Goal: Information Seeking & Learning: Learn about a topic

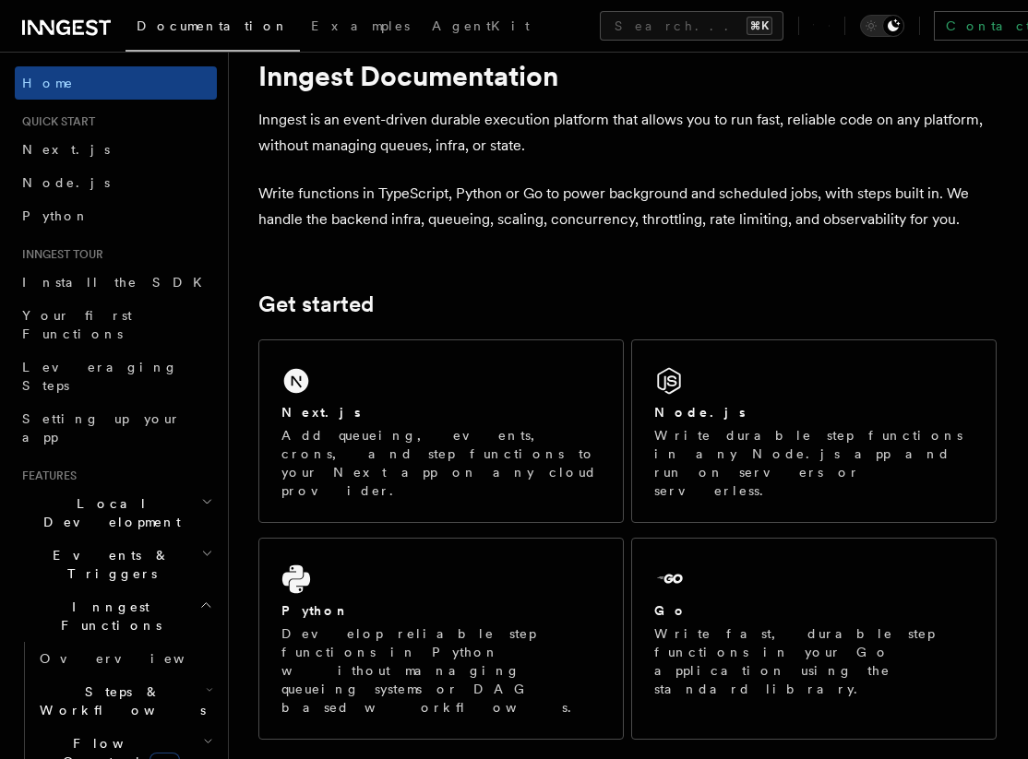
scroll to position [45, 0]
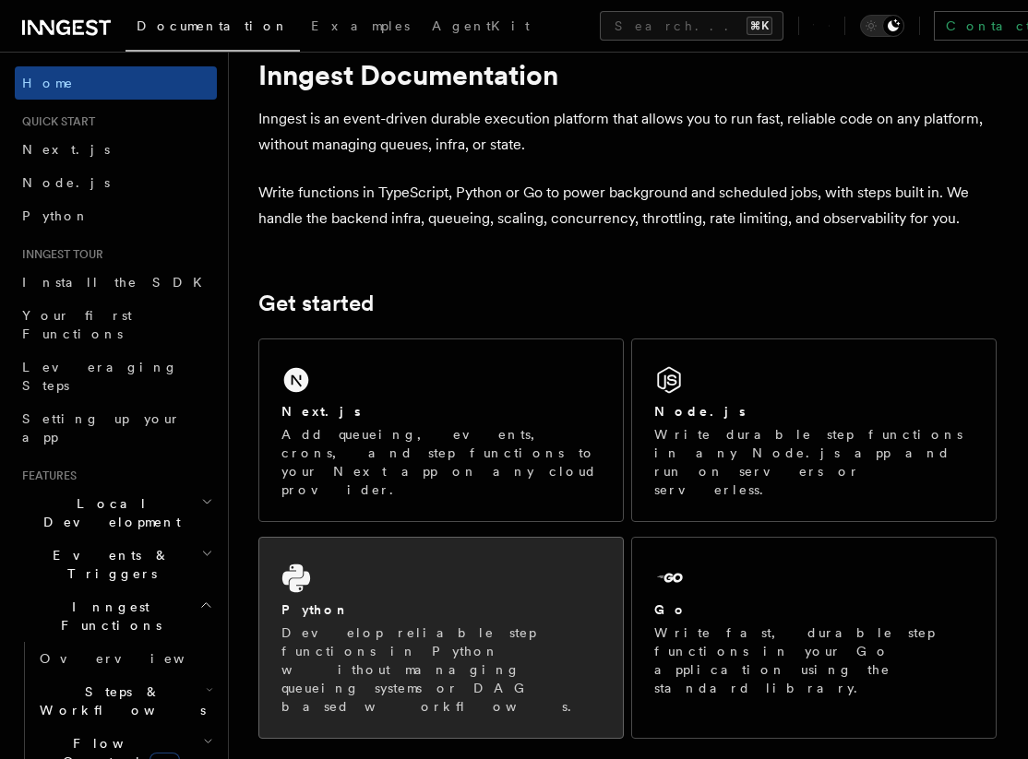
click at [415, 624] on p "Develop reliable step functions in Python without managing queueing systems or …" at bounding box center [440, 670] width 319 height 92
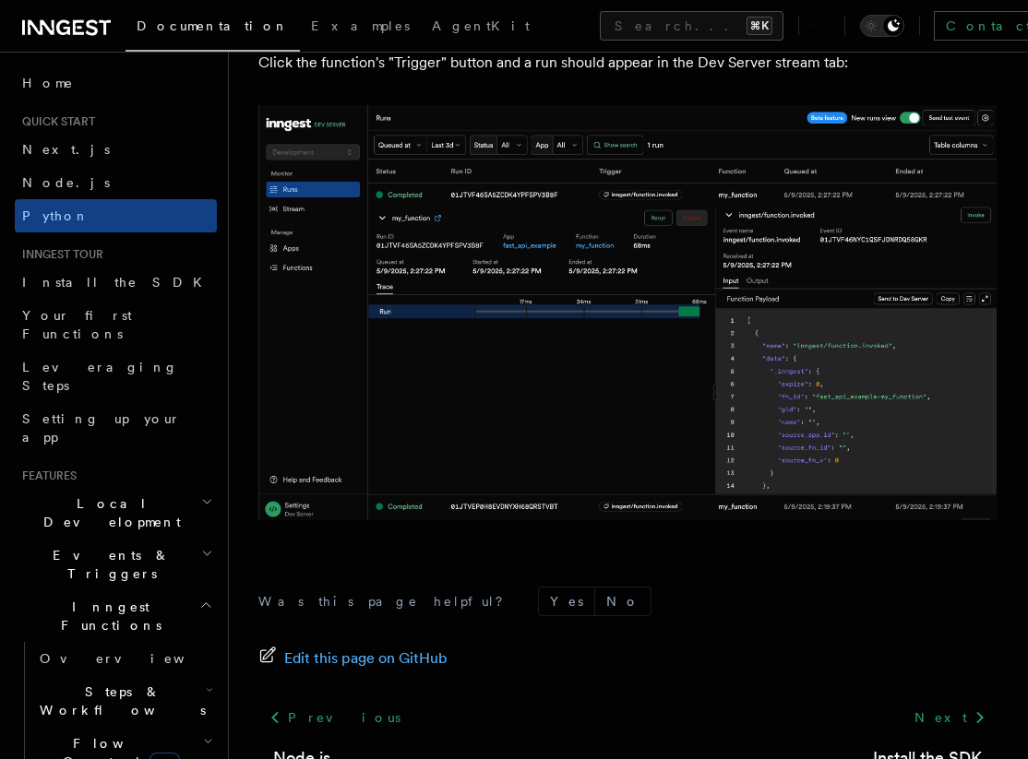
scroll to position [3906, 0]
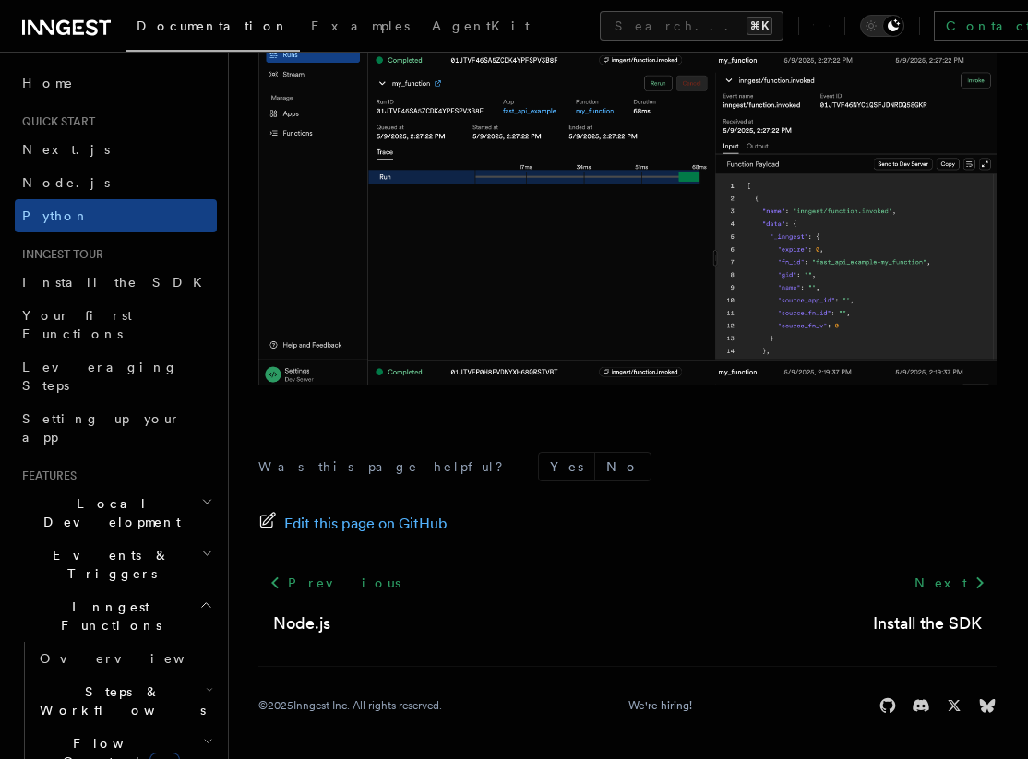
click at [93, 734] on span "Flow Control new" at bounding box center [117, 752] width 171 height 37
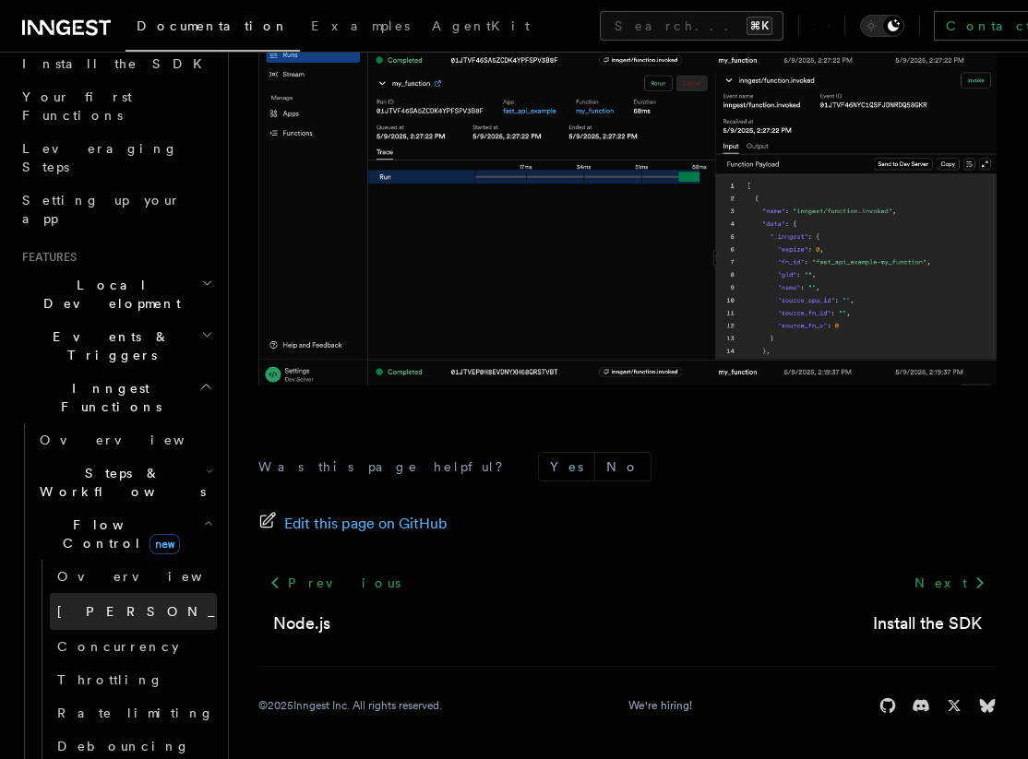
scroll to position [220, 0]
click at [86, 602] on span "[PERSON_NAME]" at bounding box center [192, 609] width 270 height 15
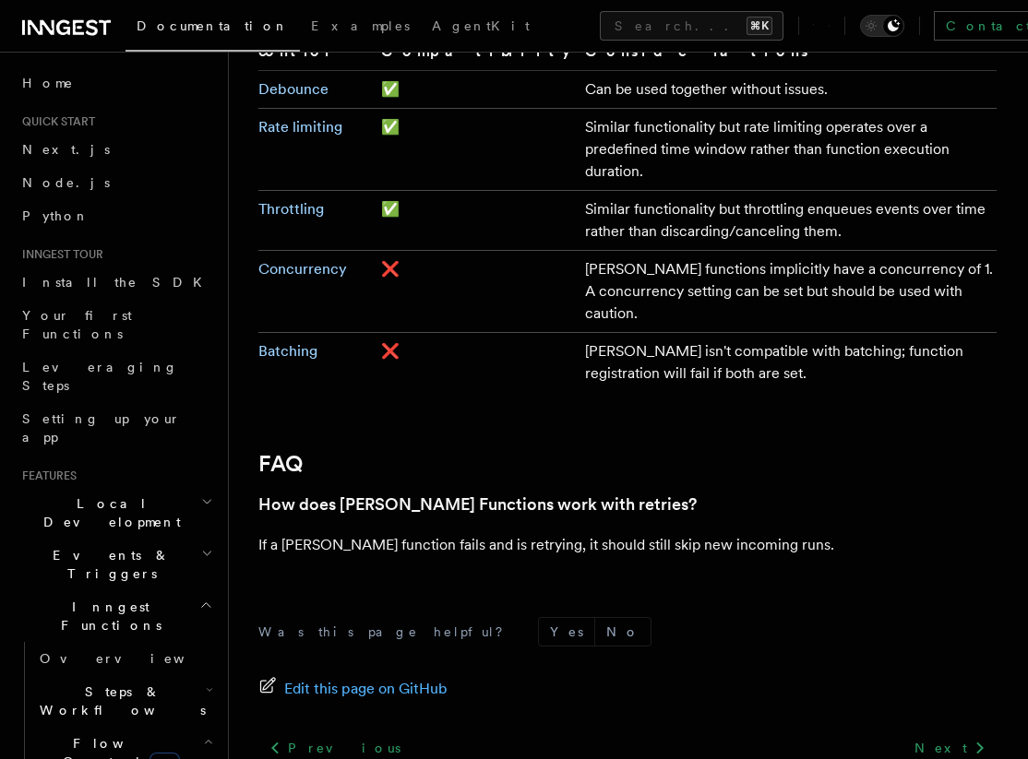
click at [135, 487] on h2 "Local Development" at bounding box center [116, 513] width 202 height 52
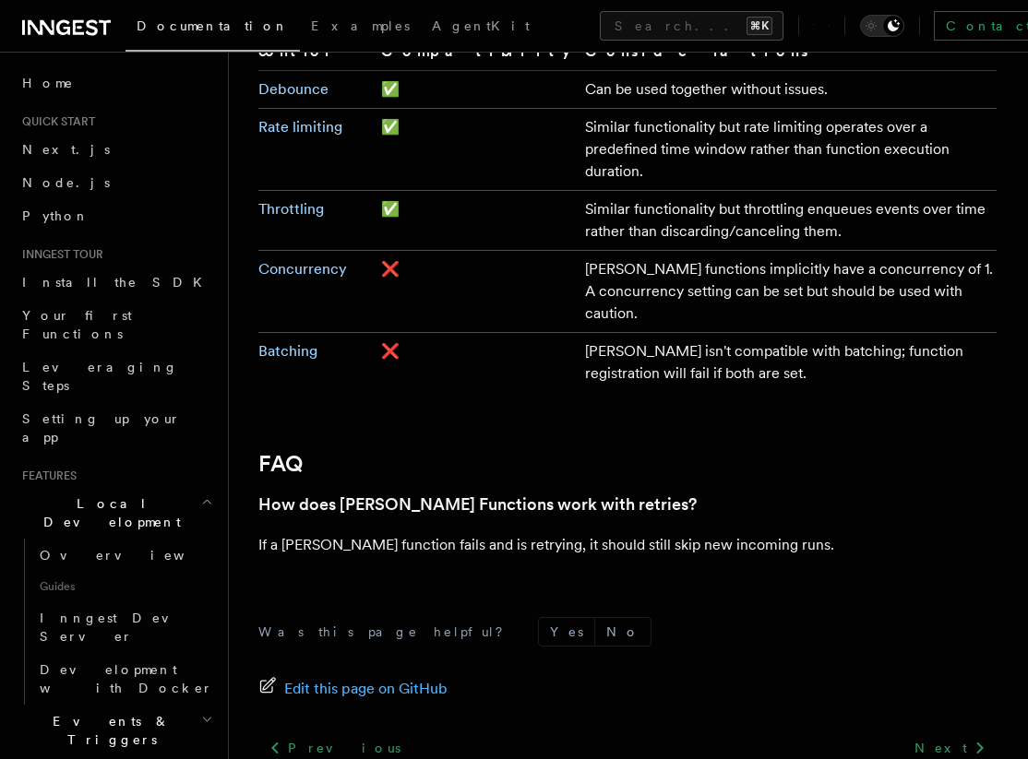
click at [135, 487] on h2 "Local Development" at bounding box center [116, 513] width 202 height 52
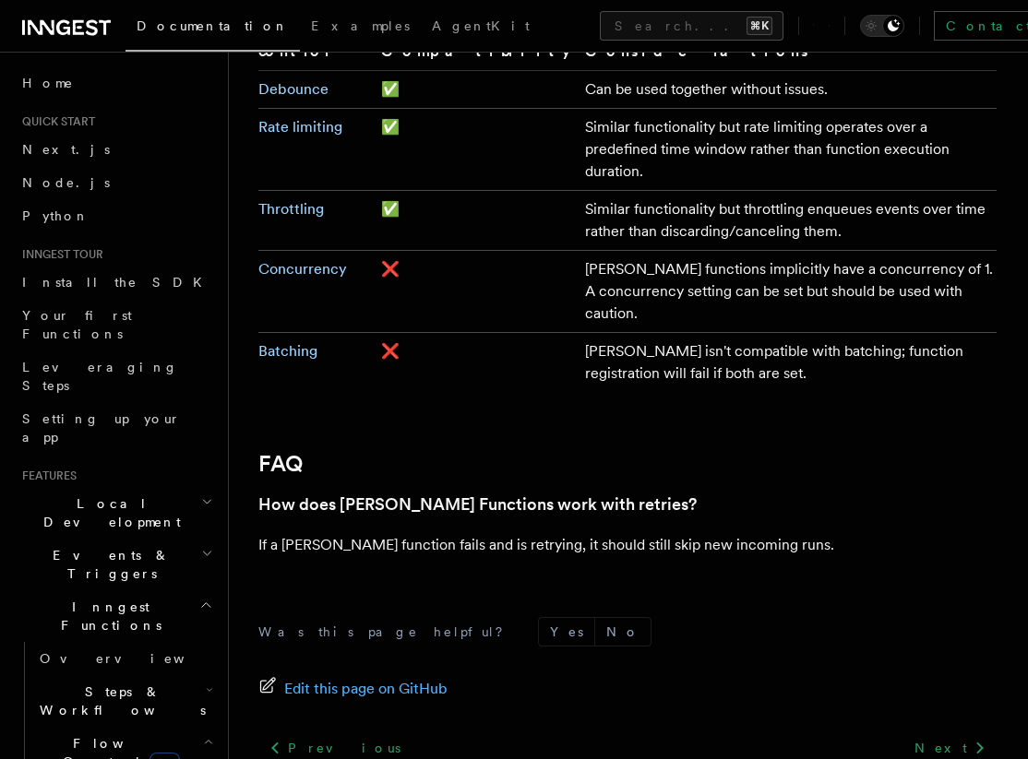
click at [135, 487] on h2 "Local Development" at bounding box center [116, 513] width 202 height 52
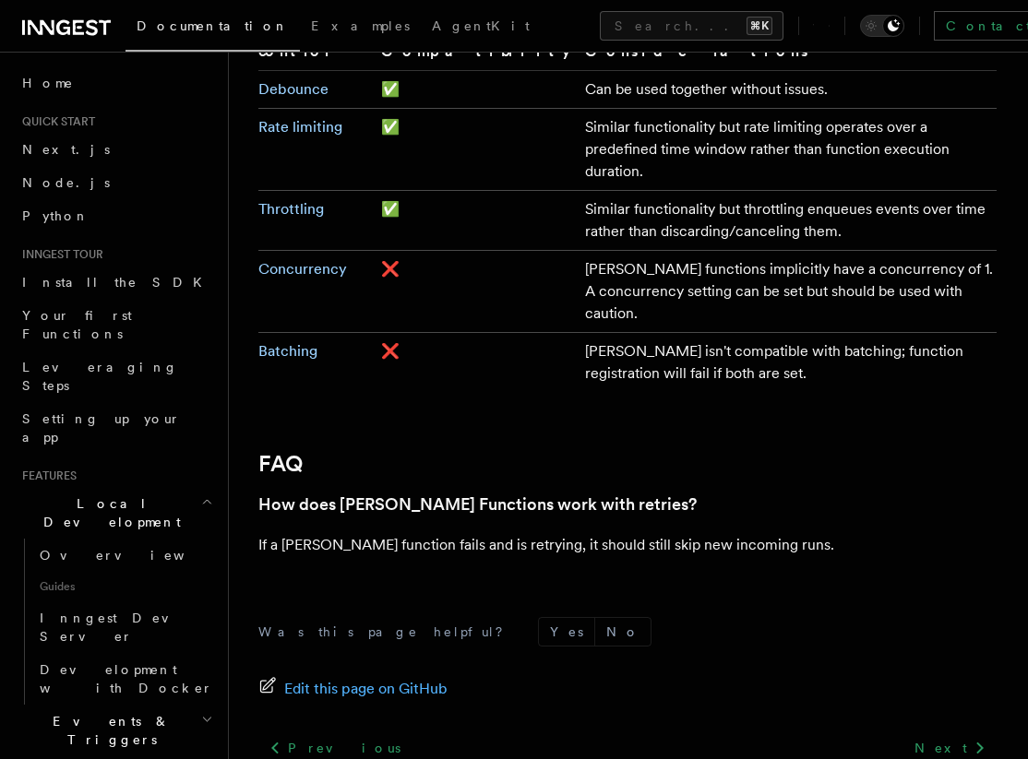
click at [135, 487] on h2 "Local Development" at bounding box center [116, 513] width 202 height 52
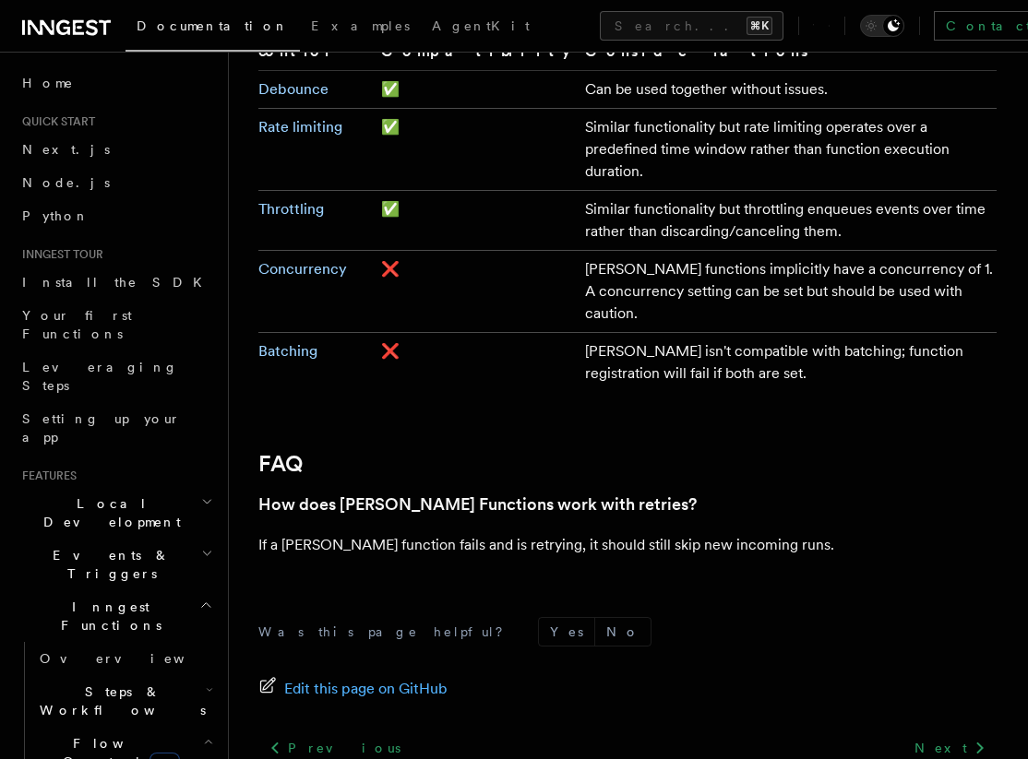
click at [135, 487] on h2 "Local Development" at bounding box center [116, 513] width 202 height 52
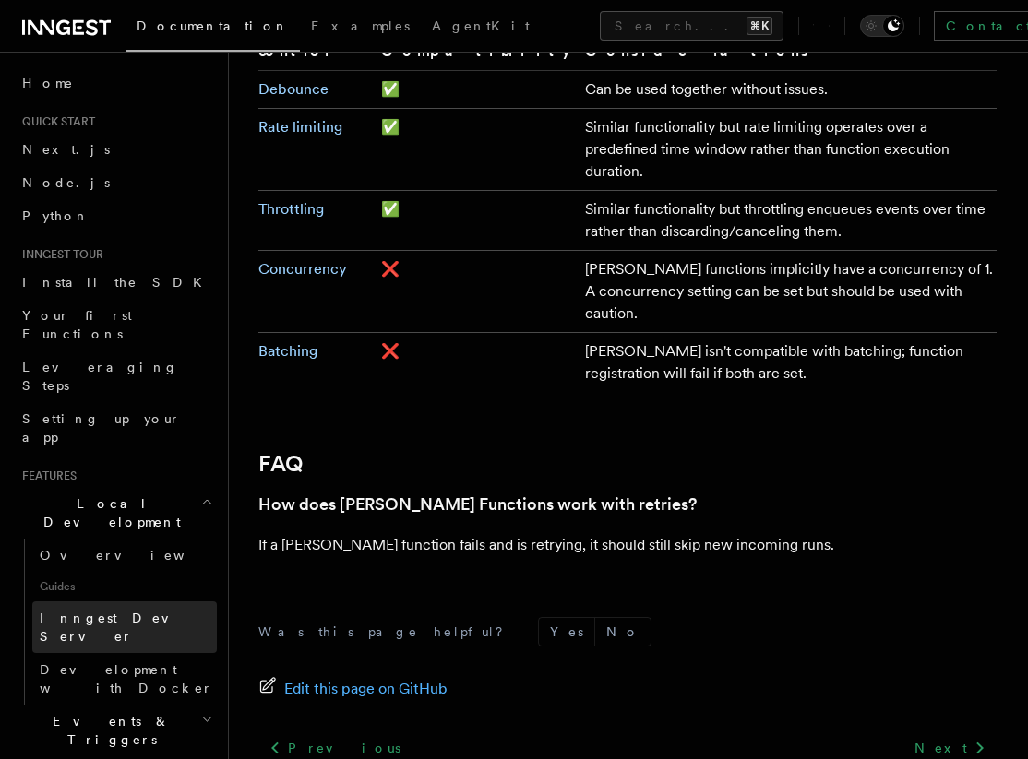
click at [109, 601] on link "Inngest Dev Server" at bounding box center [124, 627] width 184 height 52
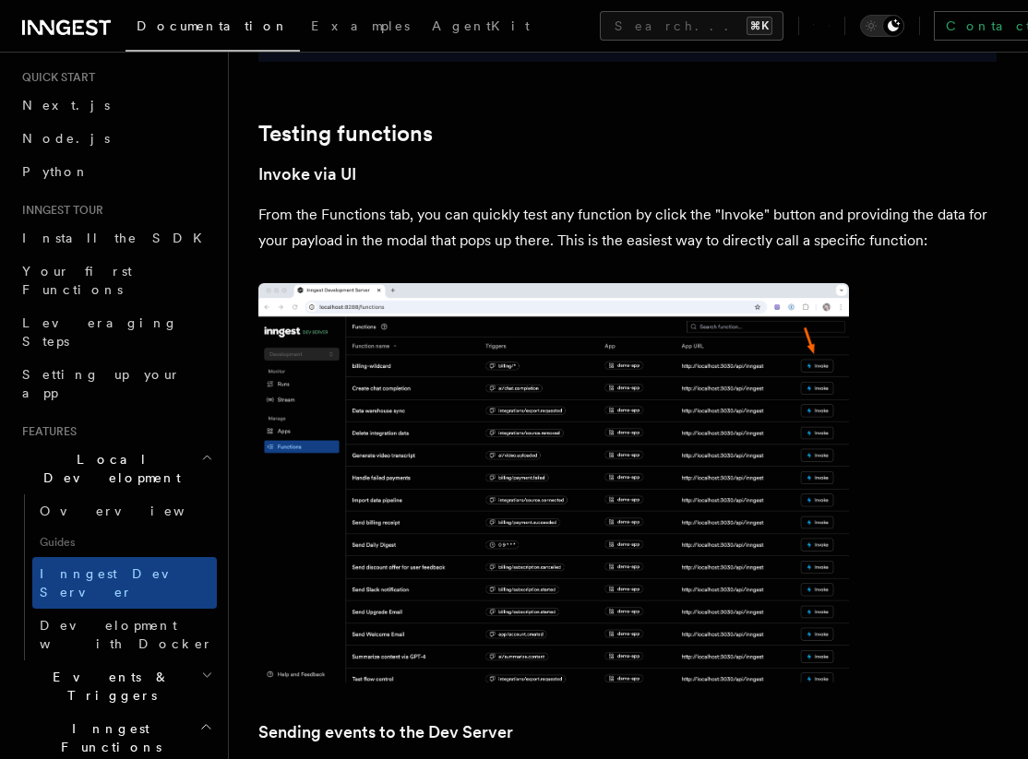
scroll to position [73, 0]
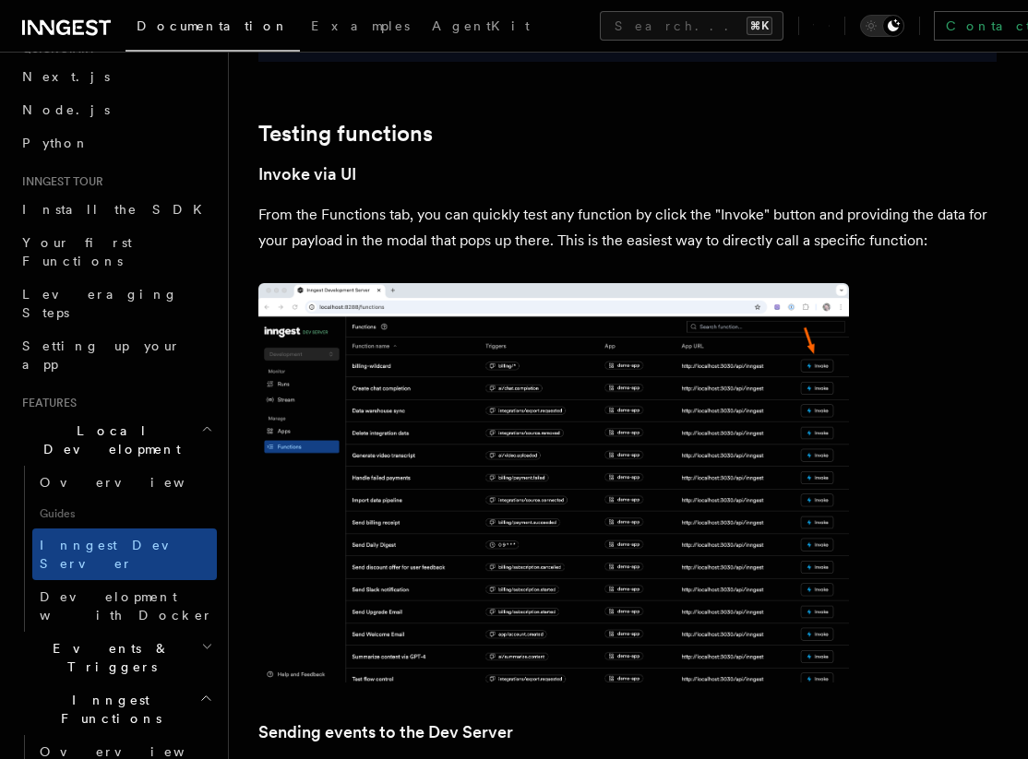
click at [196, 632] on h2 "Events & Triggers" at bounding box center [116, 658] width 202 height 52
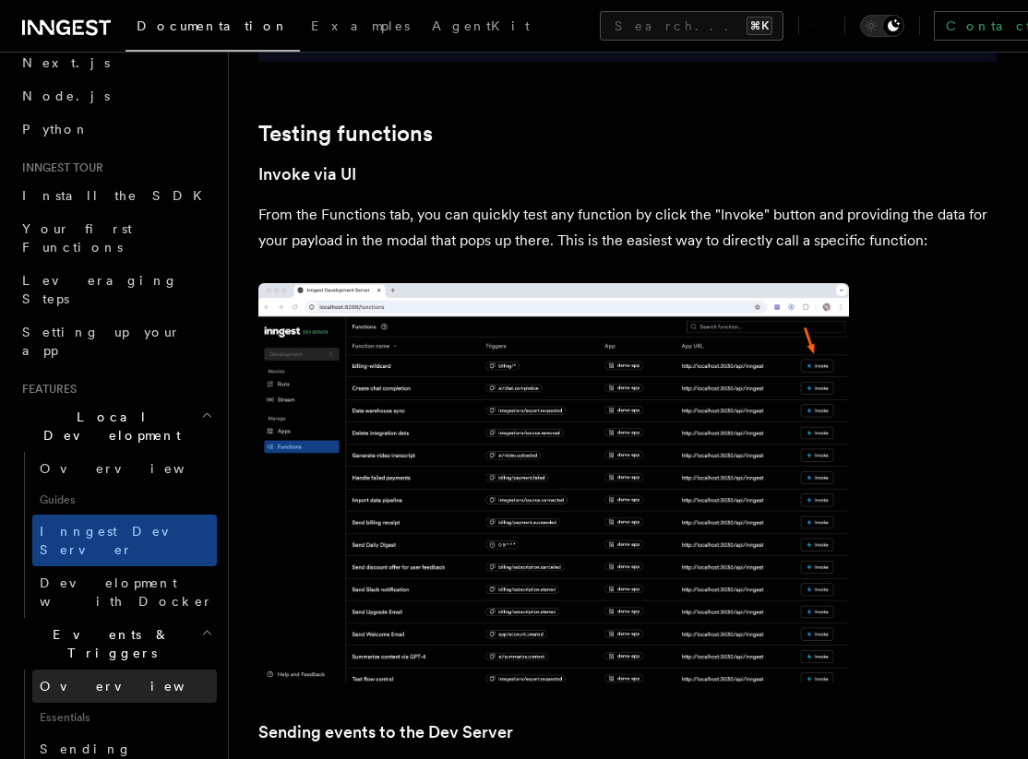
click at [103, 670] on link "Overview" at bounding box center [124, 686] width 184 height 33
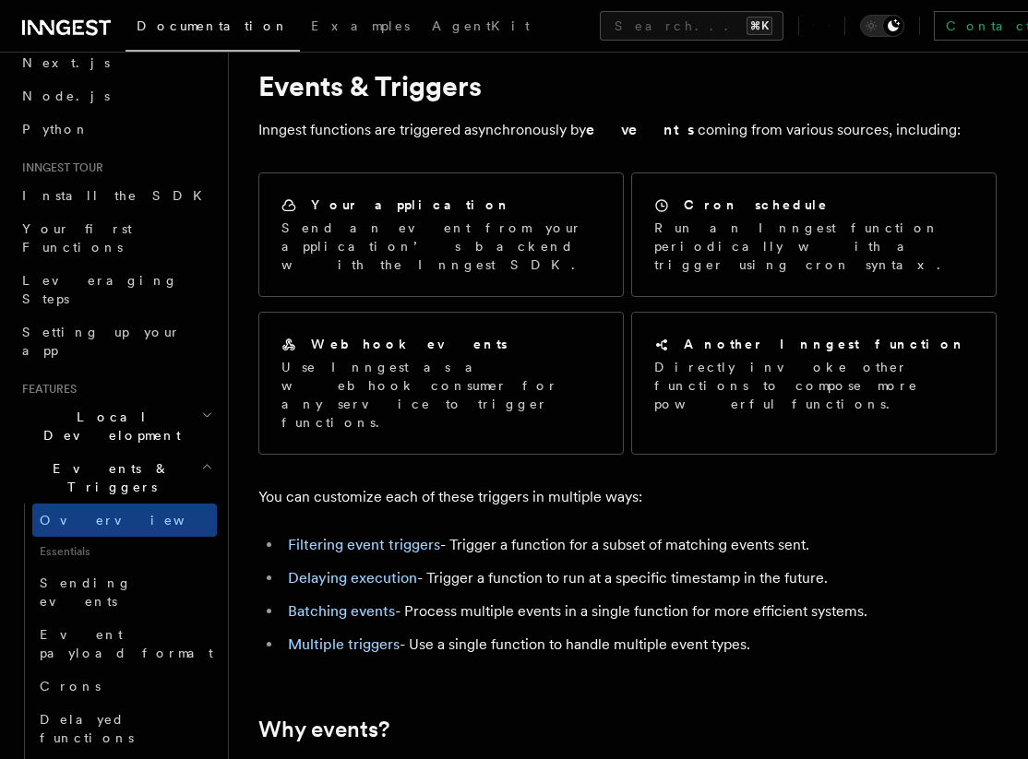
scroll to position [50, 0]
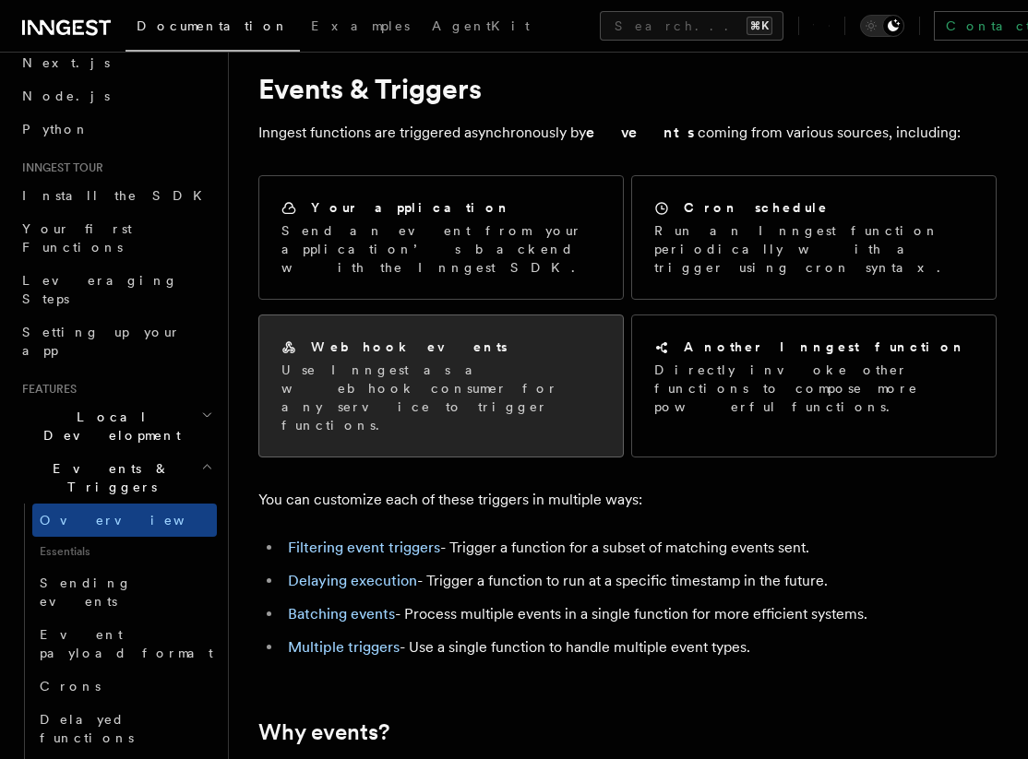
click at [365, 361] on p "Use Inngest as a webhook consumer for any service to trigger functions." at bounding box center [440, 398] width 319 height 74
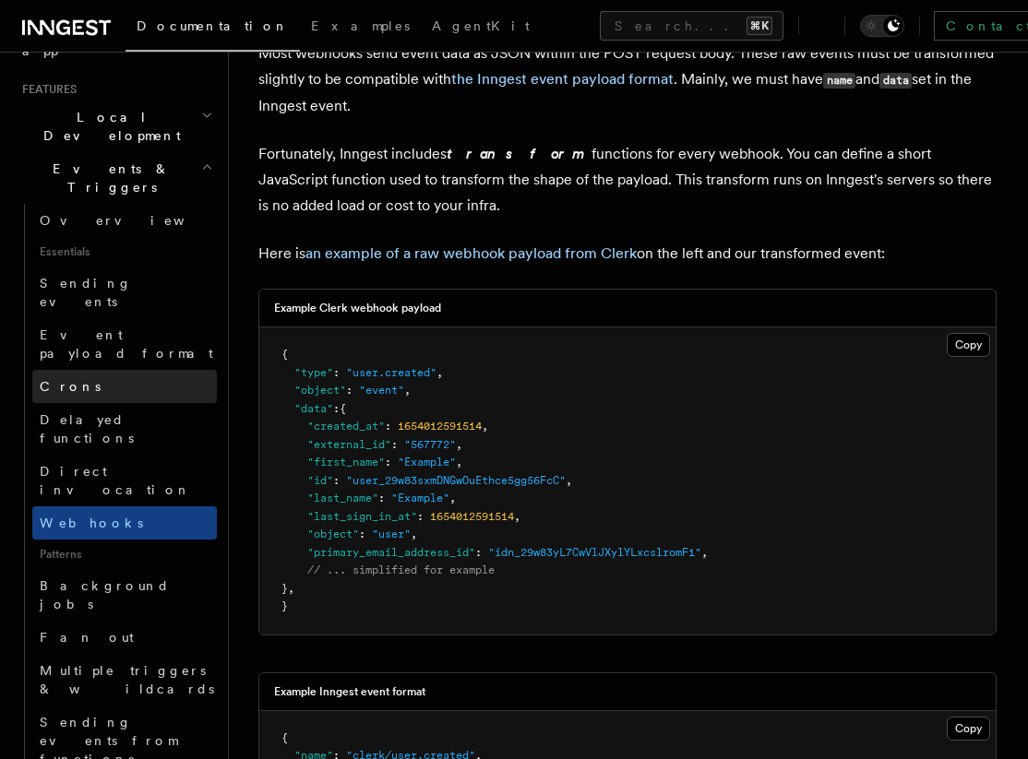
scroll to position [465, 0]
